Goal: Information Seeking & Learning: Learn about a topic

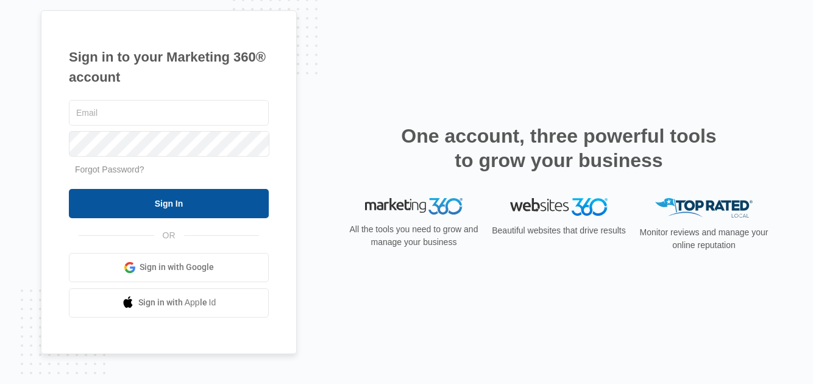
type input "[EMAIL_ADDRESS][DOMAIN_NAME]"
click at [179, 205] on input "Sign In" at bounding box center [169, 203] width 200 height 29
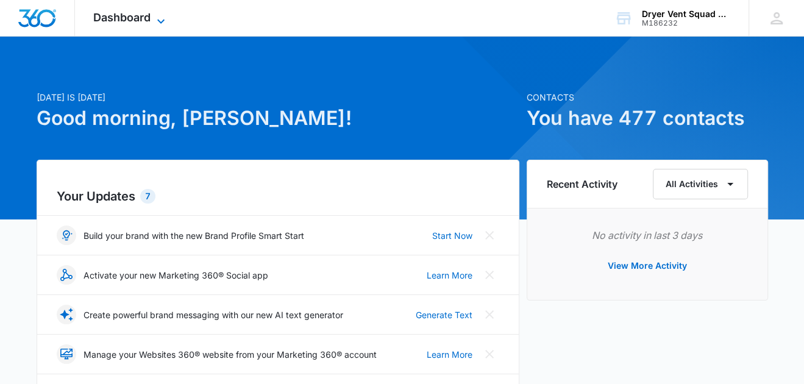
click at [140, 21] on span "Dashboard" at bounding box center [121, 17] width 57 height 13
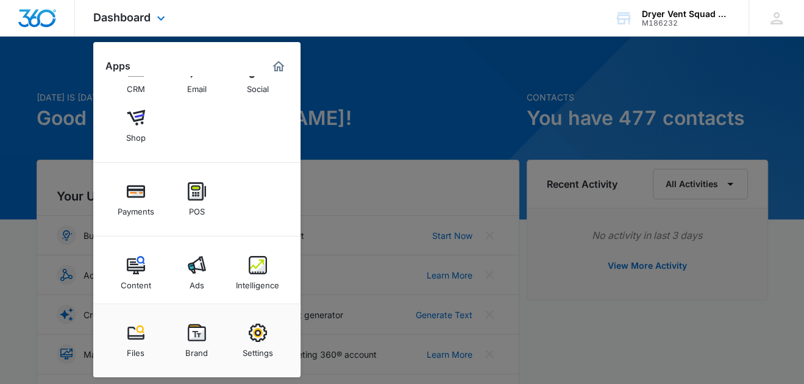
scroll to position [90, 0]
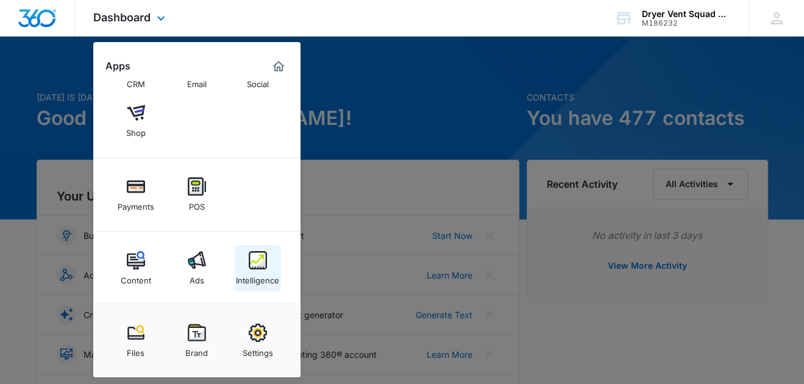
click at [265, 254] on img at bounding box center [258, 260] width 18 height 18
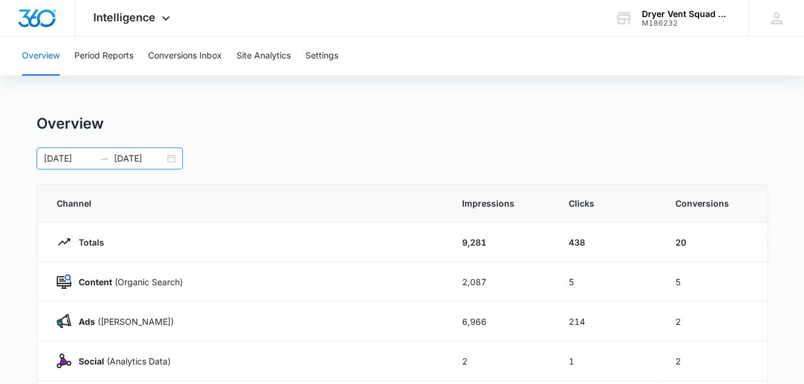
click at [170, 157] on div "09/01/2025 09/29/2025" at bounding box center [110, 159] width 146 height 22
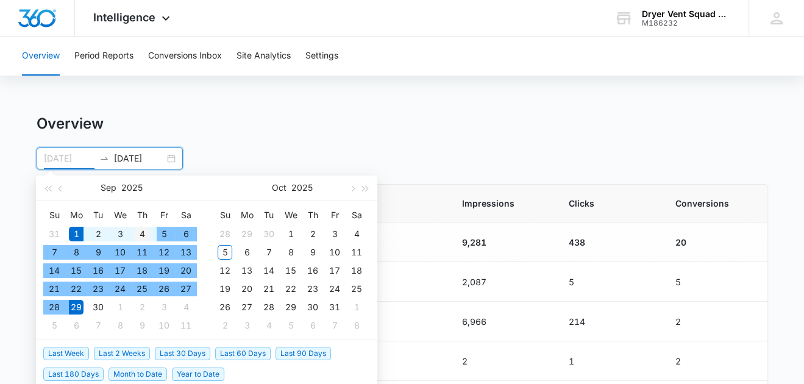
type input "09/04/2025"
click at [145, 232] on div "4" at bounding box center [142, 234] width 15 height 15
type input "10/04/2025"
click at [354, 233] on div "4" at bounding box center [356, 234] width 15 height 15
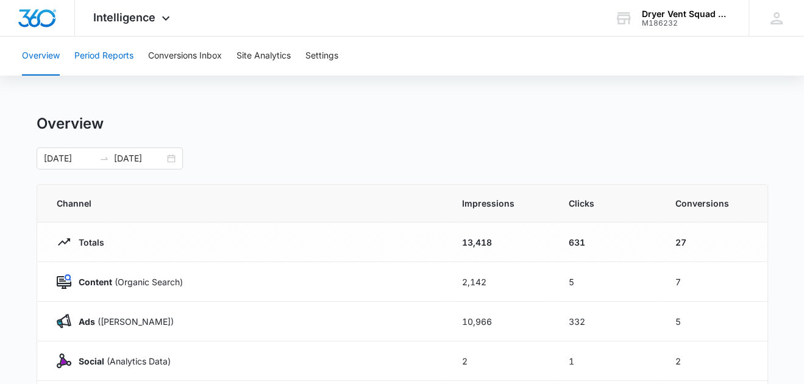
click at [126, 54] on button "Period Reports" at bounding box center [103, 56] width 59 height 39
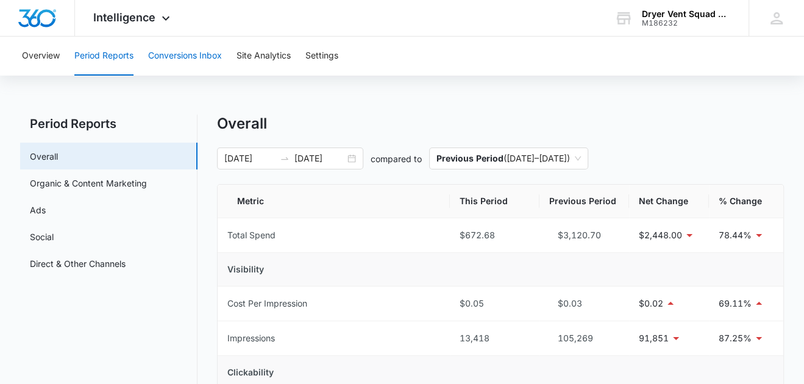
click at [182, 58] on button "Conversions Inbox" at bounding box center [185, 56] width 74 height 39
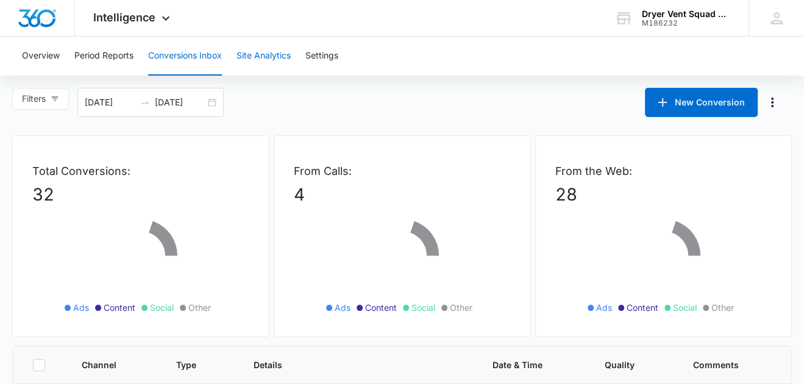
click at [280, 55] on button "Site Analytics" at bounding box center [264, 56] width 54 height 39
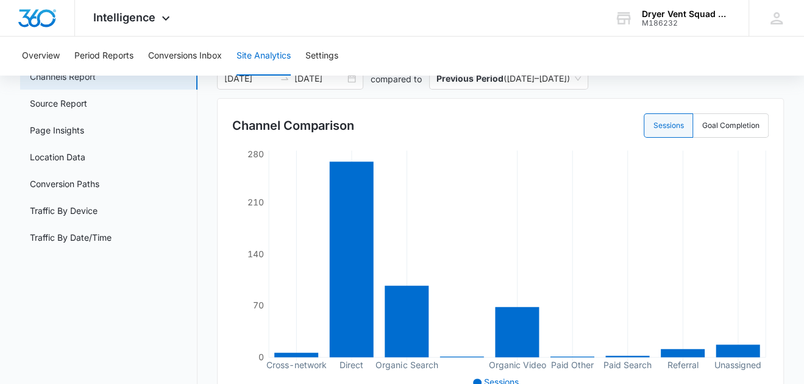
scroll to position [60, 0]
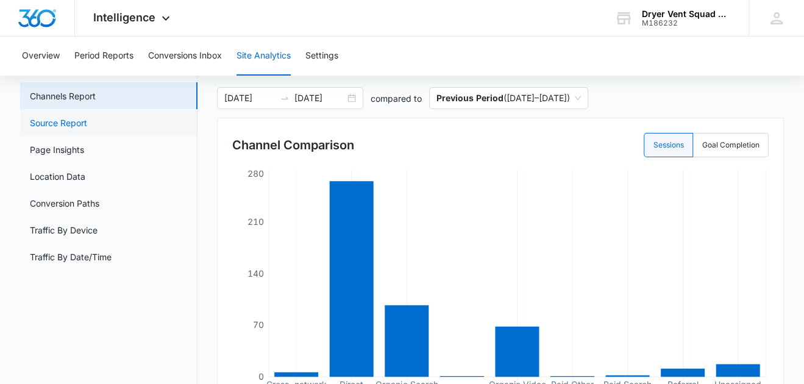
click at [62, 116] on link "Source Report" at bounding box center [58, 122] width 57 height 13
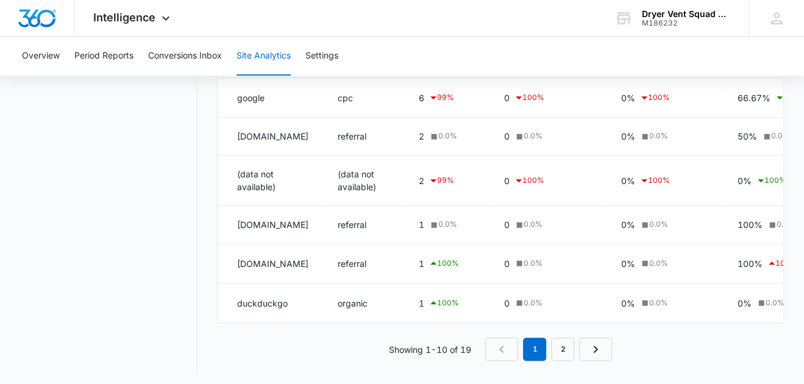
scroll to position [345, 0]
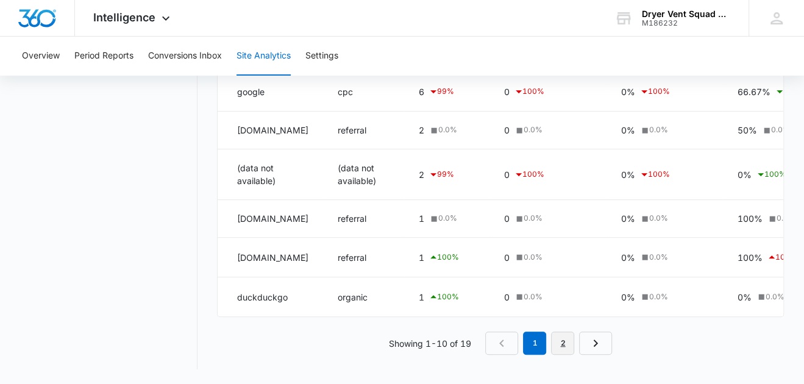
click at [566, 342] on link "2" at bounding box center [562, 343] width 23 height 23
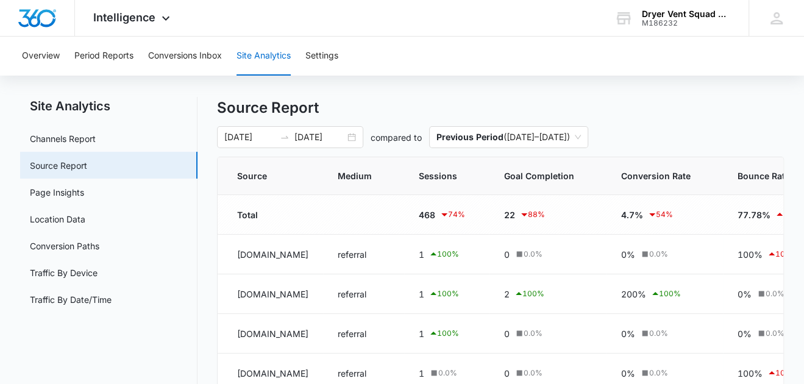
scroll to position [0, 0]
